Goal: Navigation & Orientation: Find specific page/section

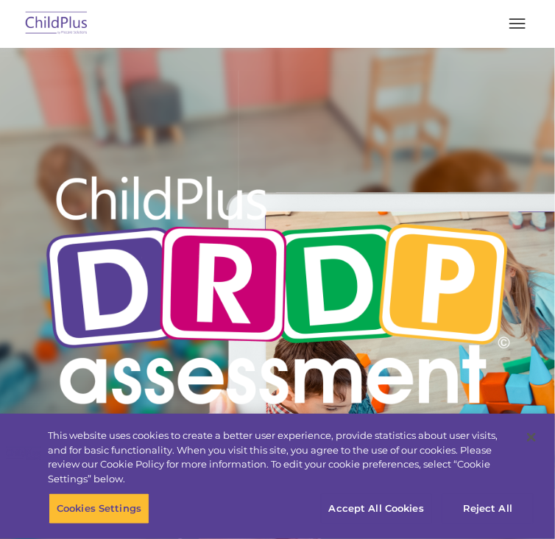
type input ""
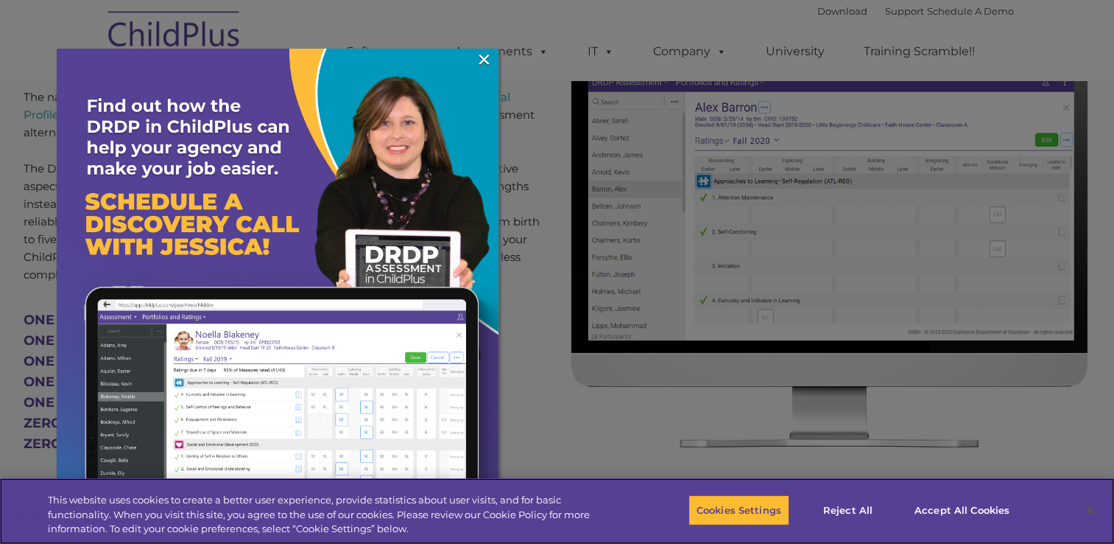
scroll to position [652, 0]
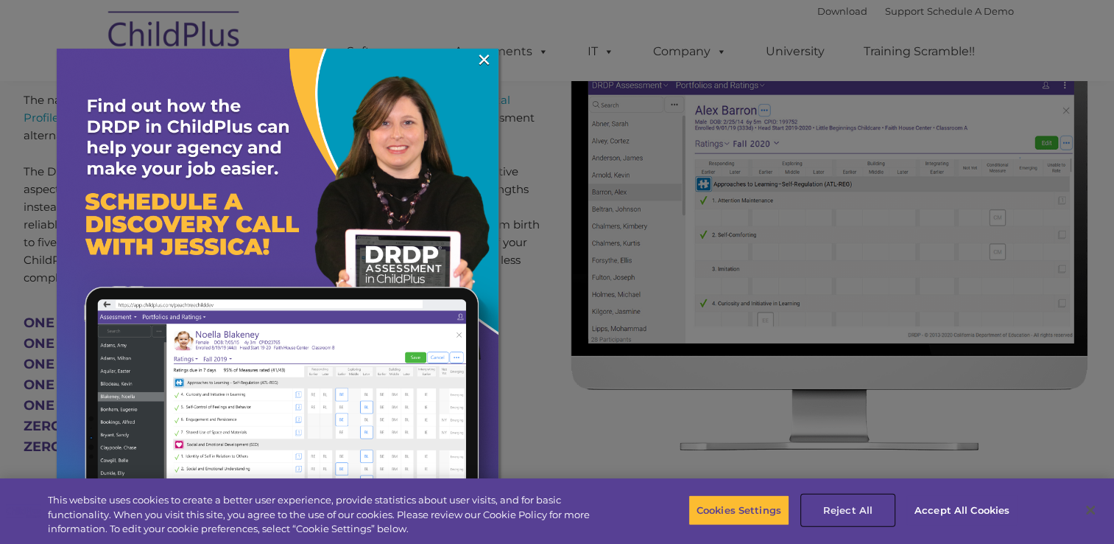
click at [555, 507] on button "Reject All" at bounding box center [848, 509] width 92 height 31
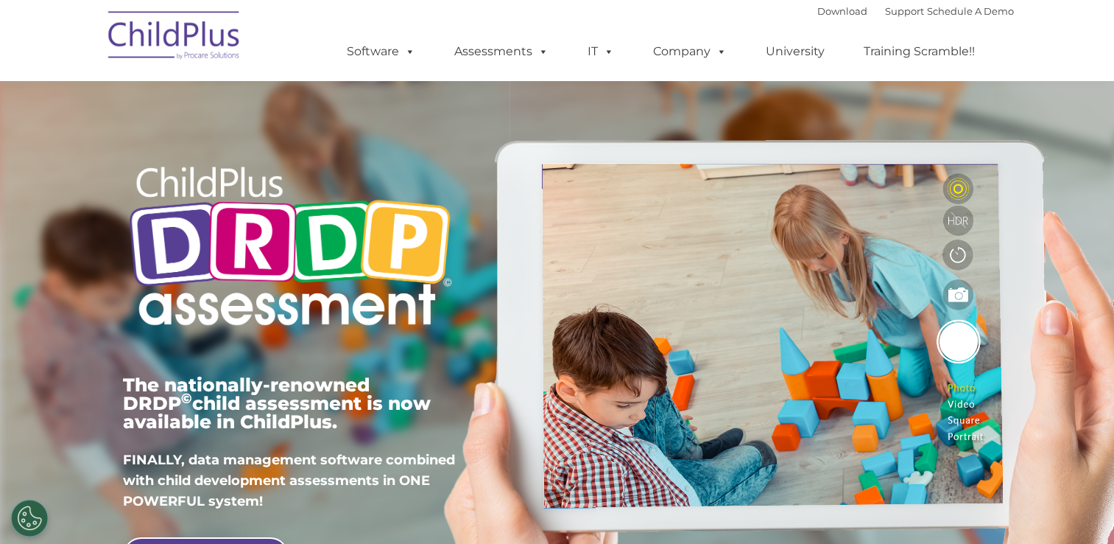
scroll to position [0, 0]
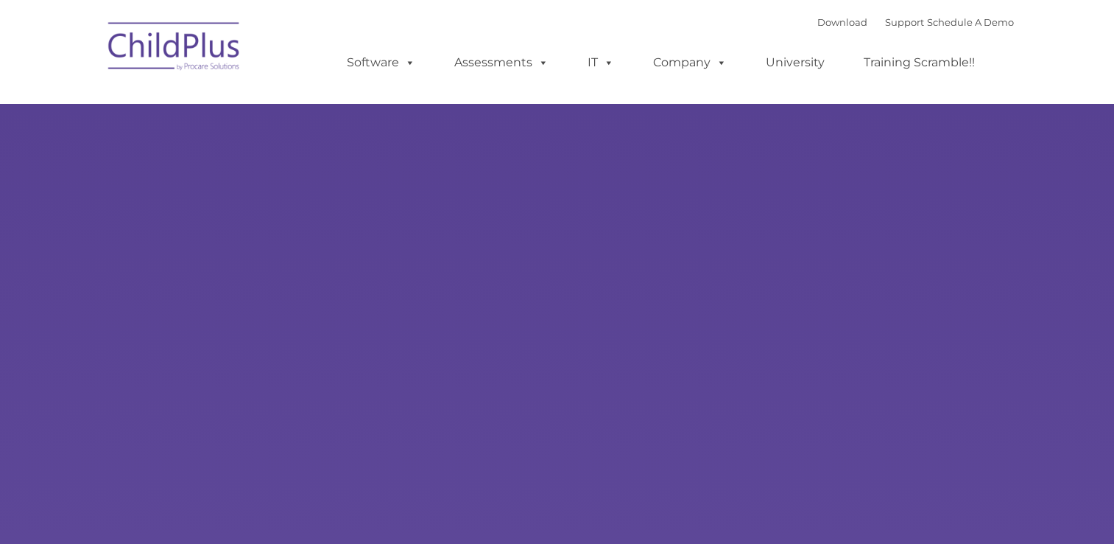
type input ""
select select "MEDIUM"
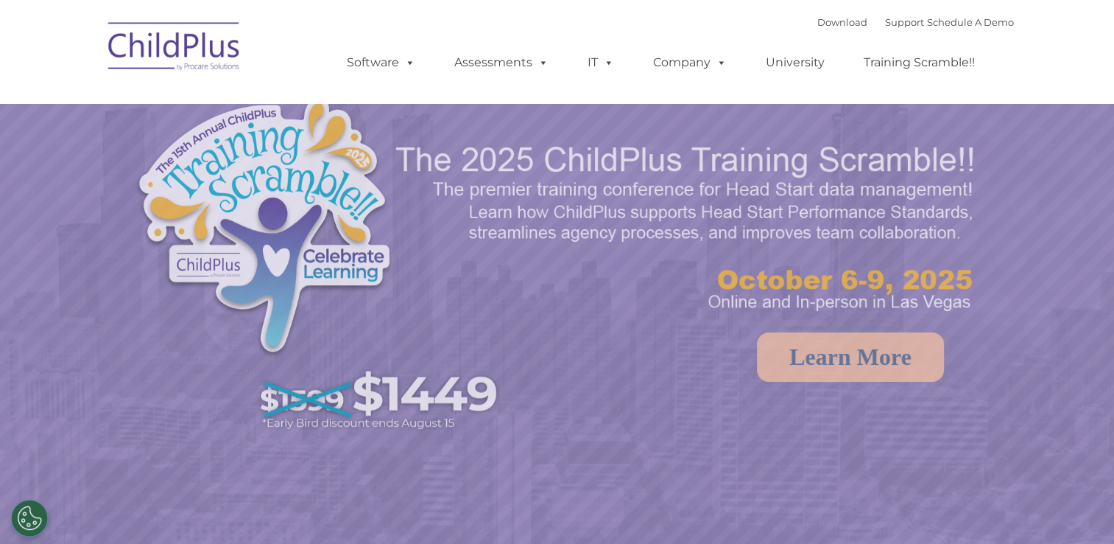
select select "MEDIUM"
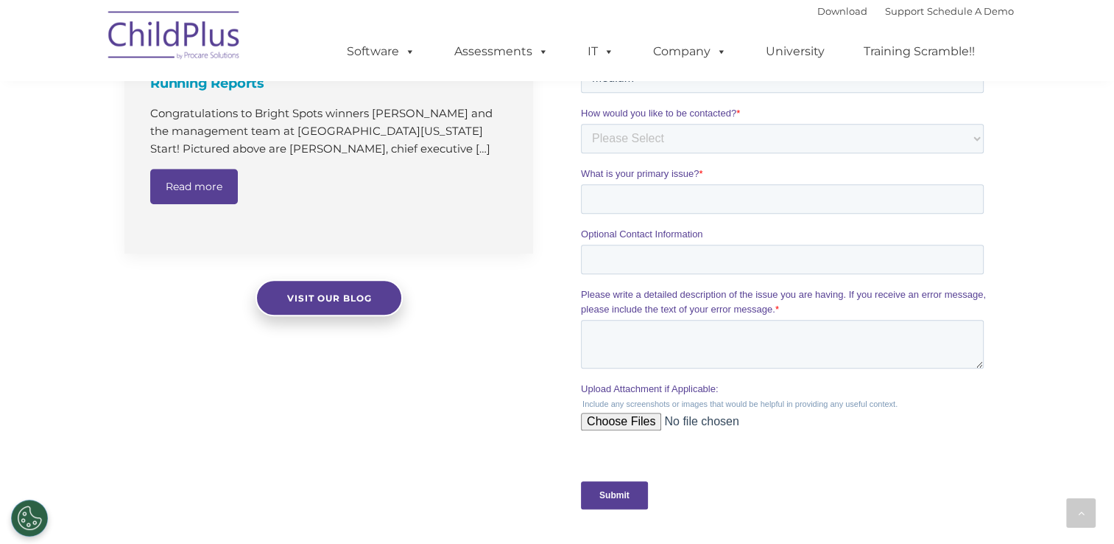
scroll to position [1257, 0]
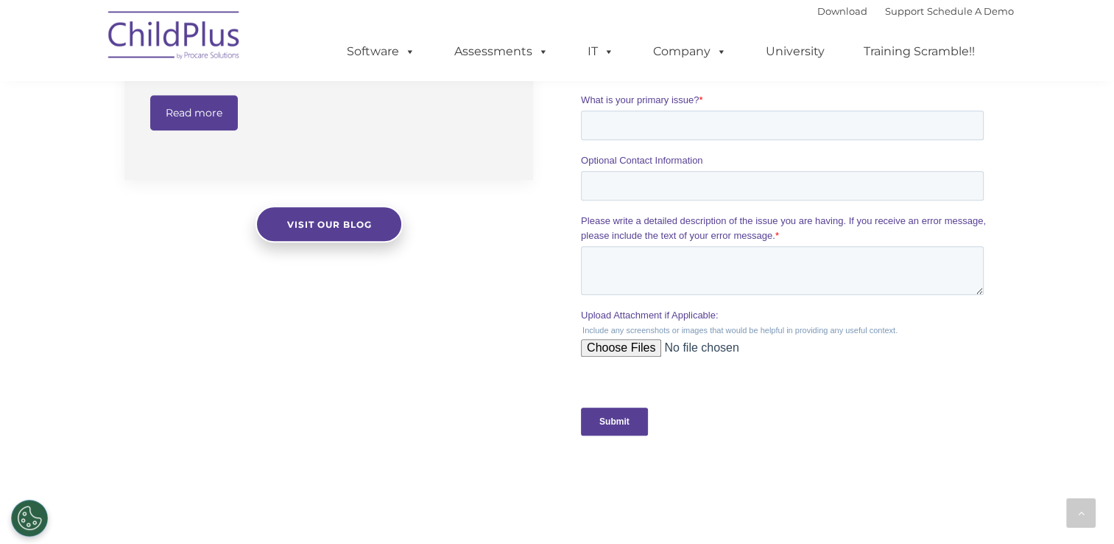
click at [633, 412] on input "Submit" at bounding box center [614, 421] width 67 height 28
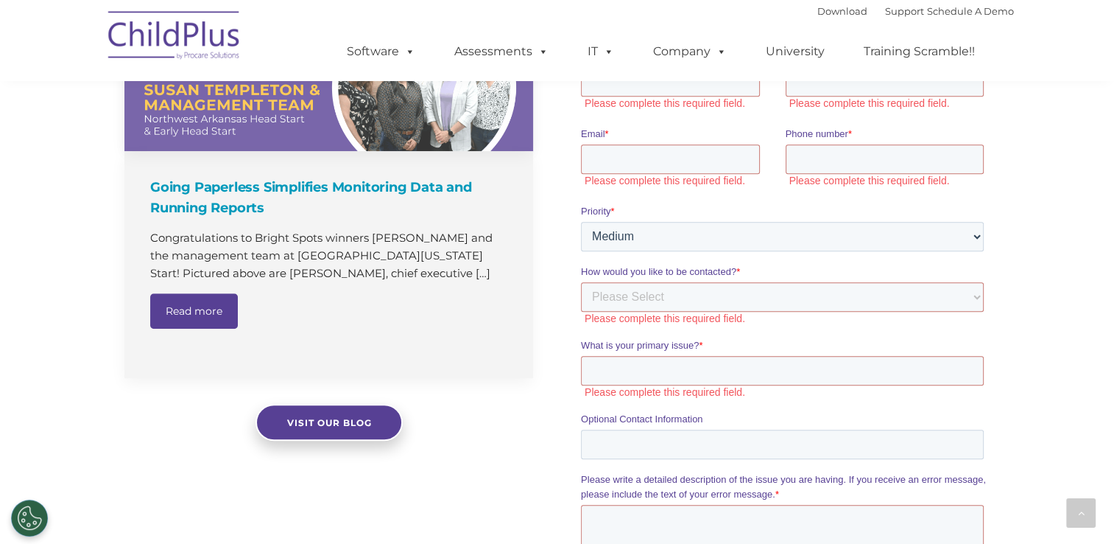
scroll to position [1040, 0]
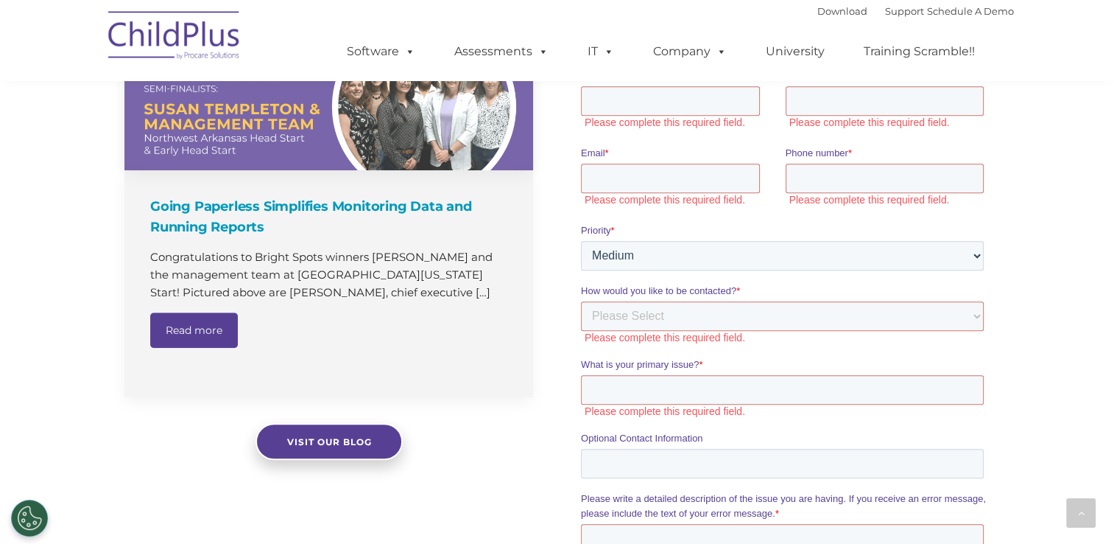
click at [181, 331] on link "Read more" at bounding box center [194, 329] width 88 height 35
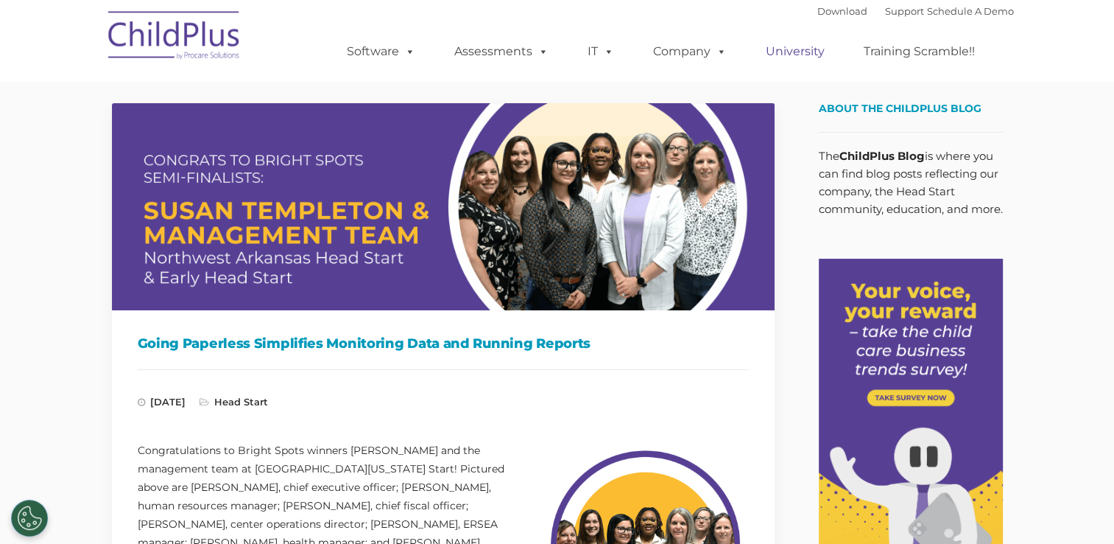
click at [784, 59] on link "University" at bounding box center [795, 51] width 88 height 29
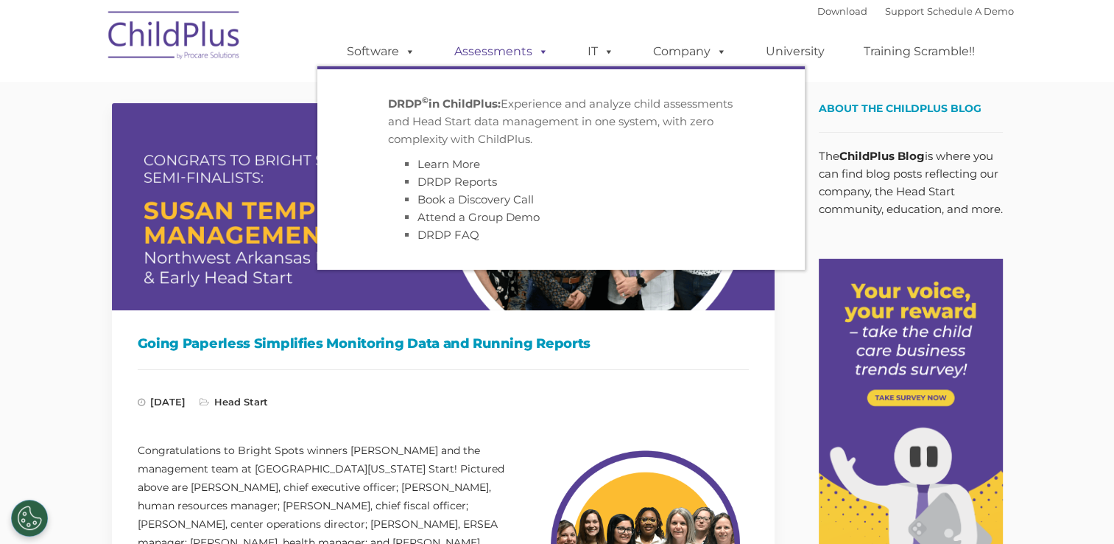
click at [534, 55] on span at bounding box center [541, 51] width 16 height 14
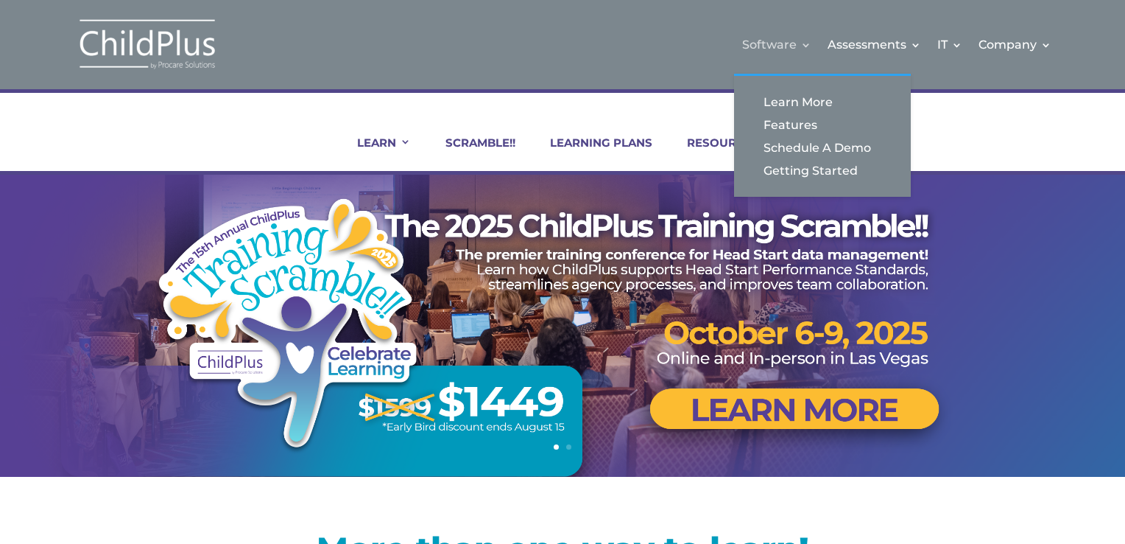
click at [809, 49] on link "Software" at bounding box center [776, 45] width 69 height 60
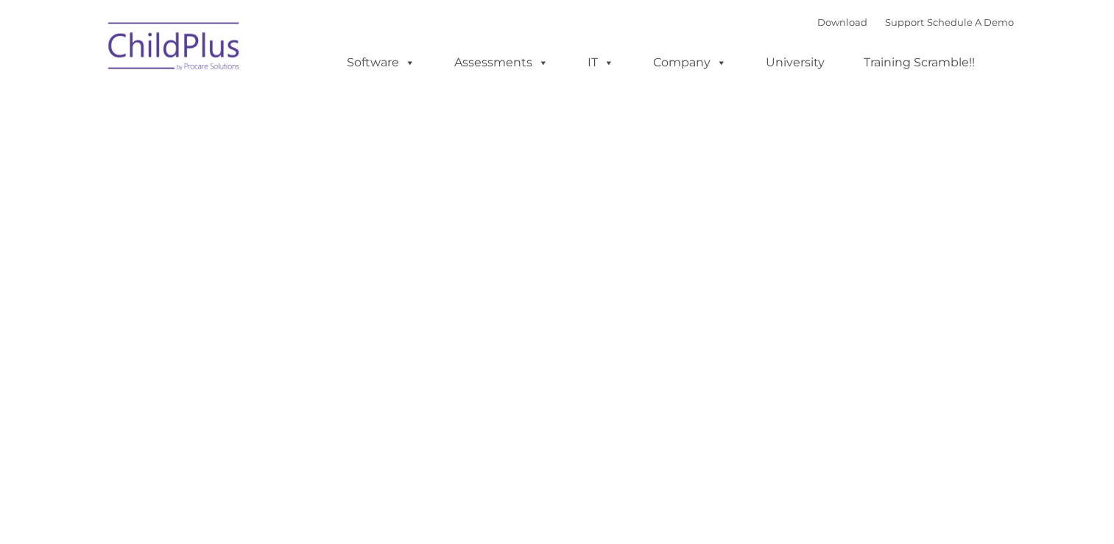
type input ""
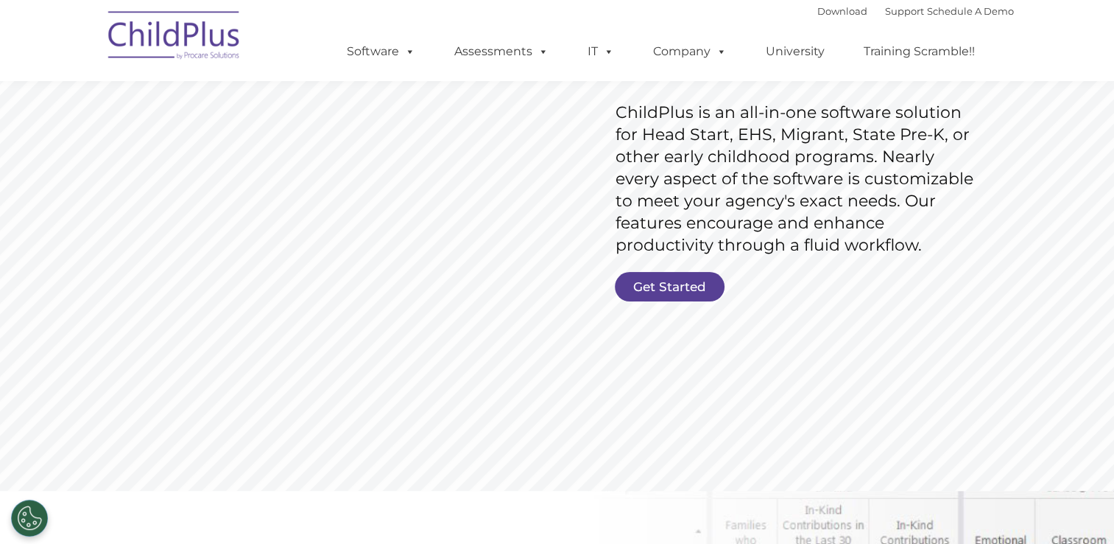
scroll to position [224, 0]
click at [695, 287] on link "Get Started" at bounding box center [670, 286] width 110 height 29
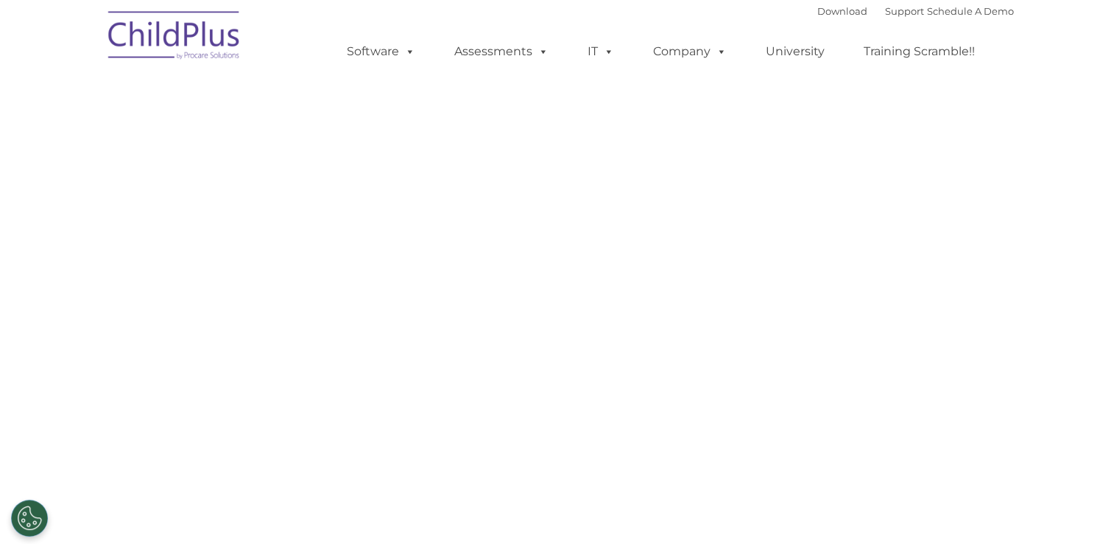
select select "MEDIUM"
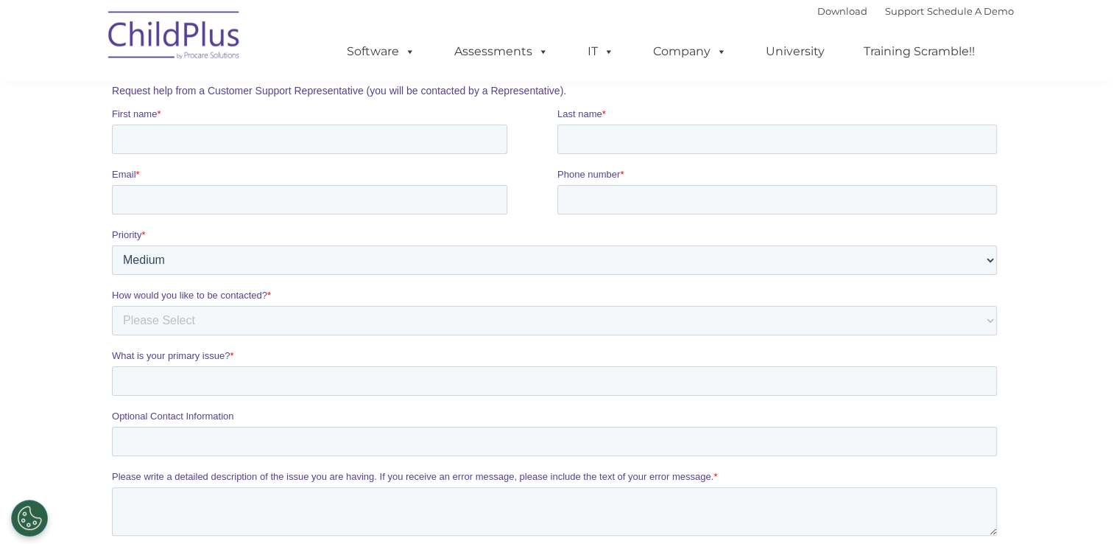
scroll to position [214, 0]
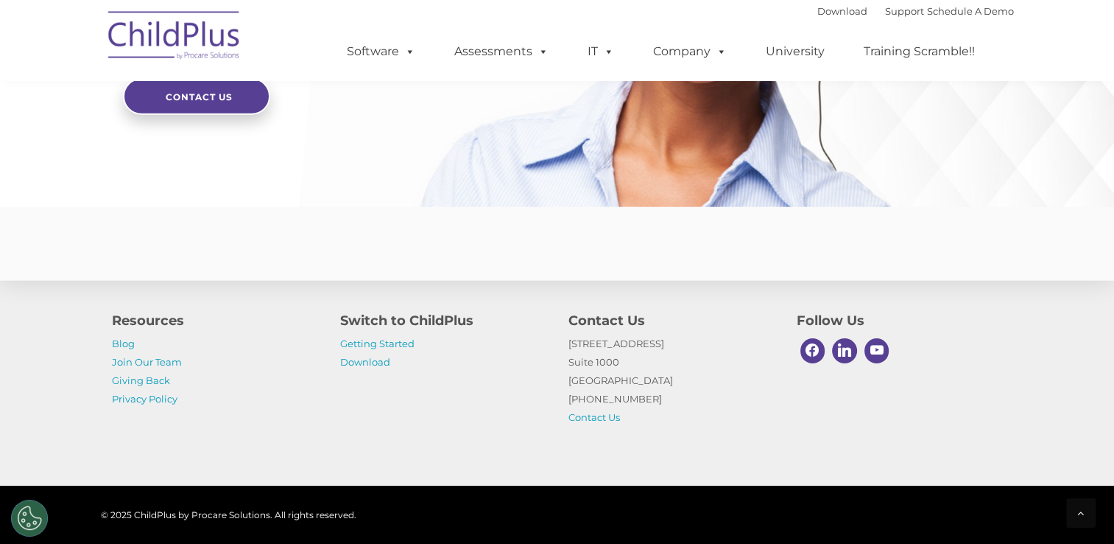
scroll to position [3533, 0]
